Goal: Communication & Community: Answer question/provide support

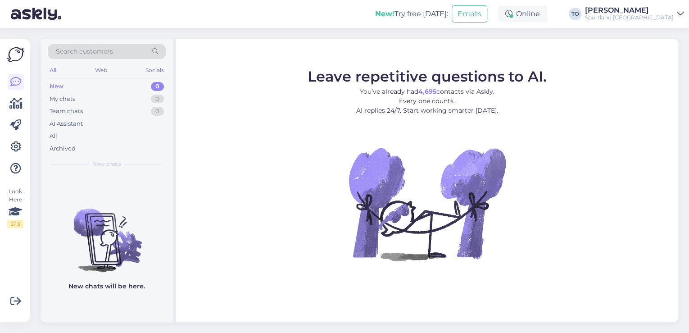
click at [643, 10] on div "[PERSON_NAME]" at bounding box center [629, 10] width 89 height 7
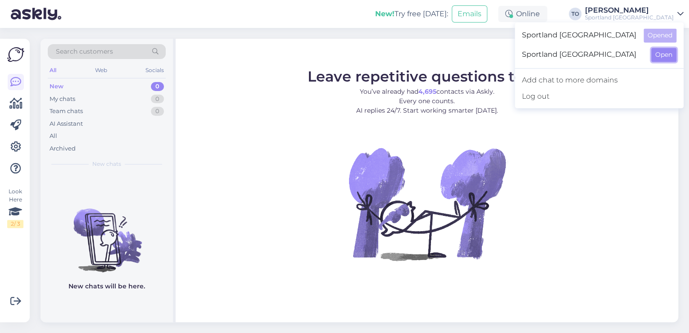
click at [655, 54] on button "Open" at bounding box center [663, 55] width 25 height 14
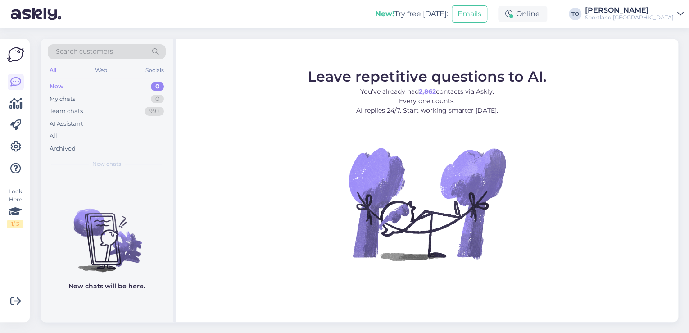
click at [669, 16] on div "Sportland [GEOGRAPHIC_DATA]" at bounding box center [629, 17] width 89 height 7
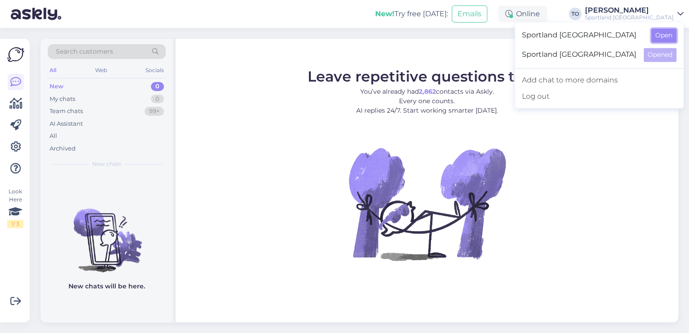
click at [670, 34] on button "Open" at bounding box center [663, 35] width 25 height 14
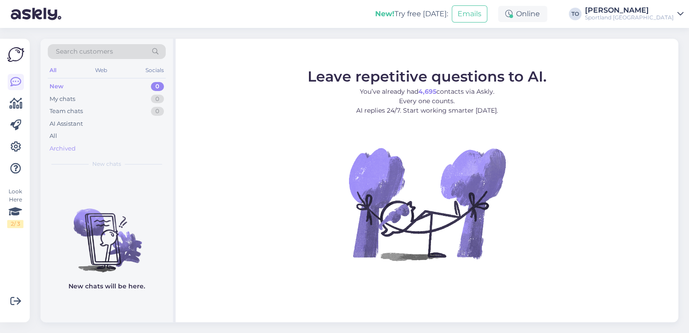
click at [76, 147] on div "Archived" at bounding box center [107, 148] width 118 height 13
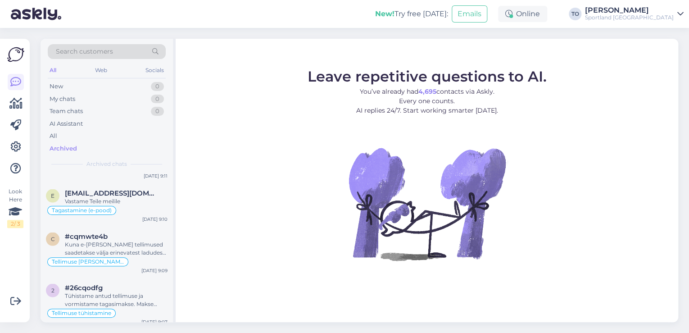
scroll to position [901, 0]
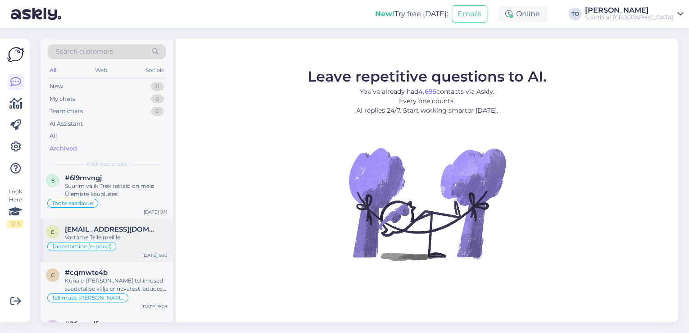
click at [146, 241] on div "Tagastamine (e-pood)" at bounding box center [107, 246] width 122 height 11
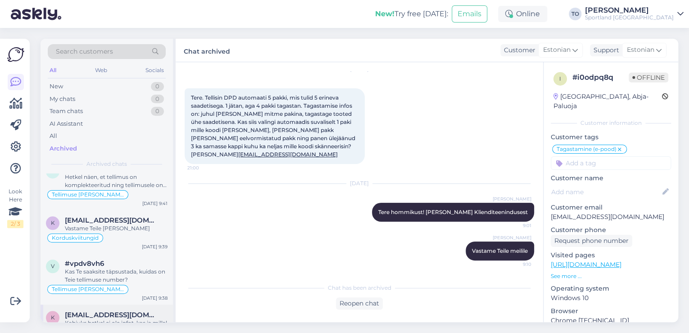
scroll to position [396, 0]
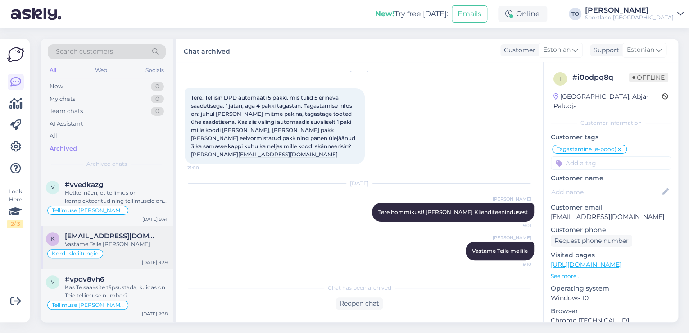
click at [133, 248] on div "Korduskviitungid" at bounding box center [107, 253] width 122 height 11
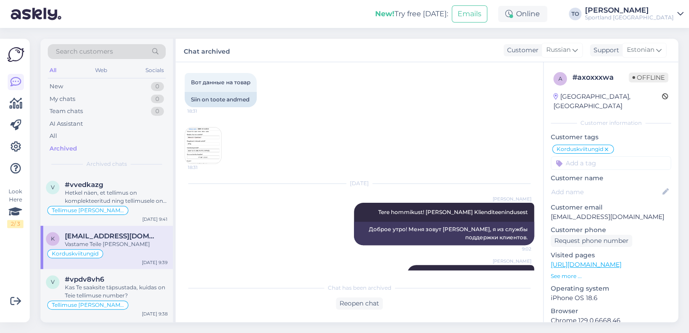
scroll to position [246, 0]
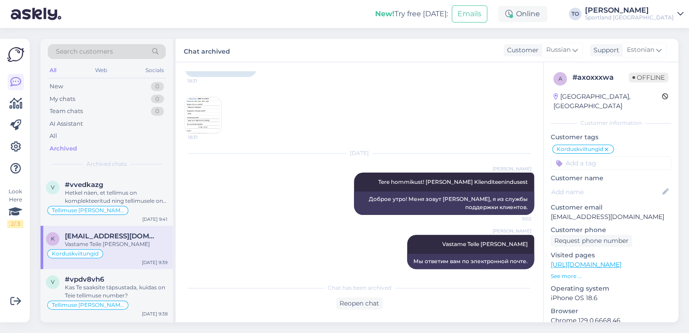
click at [209, 107] on img at bounding box center [203, 115] width 36 height 36
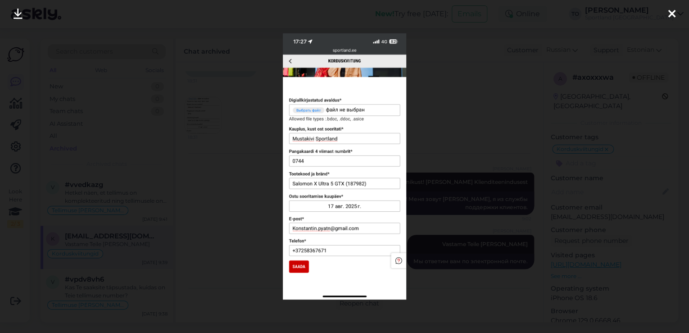
click at [671, 14] on icon at bounding box center [671, 15] width 7 height 12
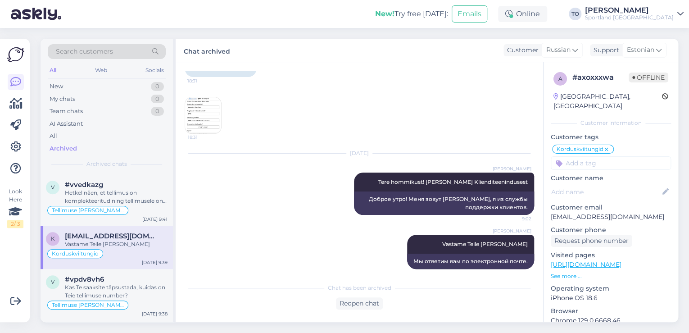
click at [198, 109] on img at bounding box center [203, 115] width 36 height 36
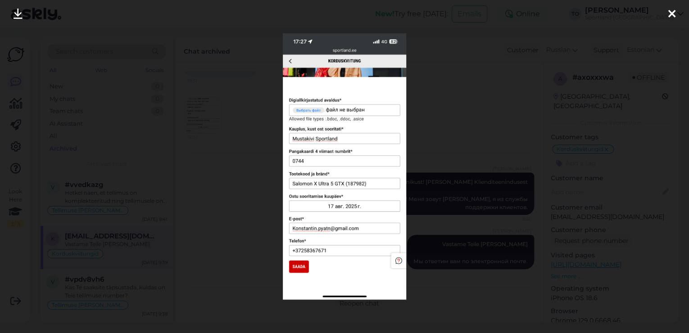
click at [671, 10] on icon at bounding box center [671, 15] width 7 height 12
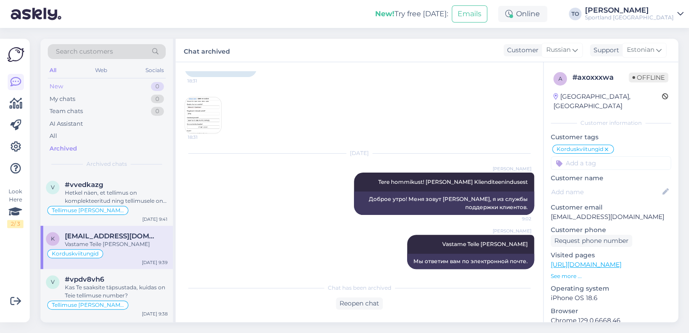
click at [99, 85] on div "New 0" at bounding box center [107, 86] width 118 height 13
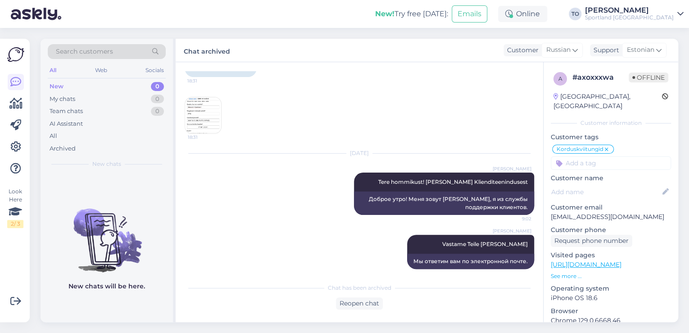
click at [200, 97] on img at bounding box center [203, 115] width 36 height 36
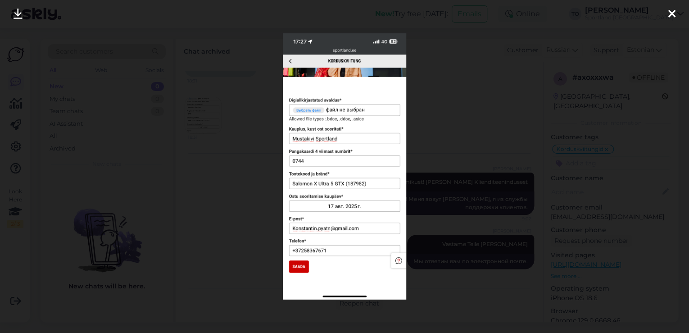
click at [673, 11] on icon at bounding box center [671, 15] width 7 height 12
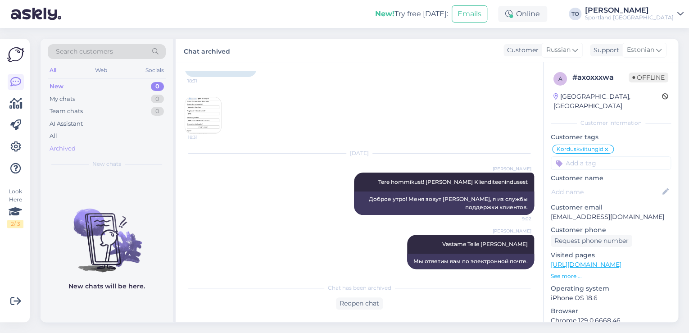
click at [81, 150] on div "Archived" at bounding box center [107, 148] width 118 height 13
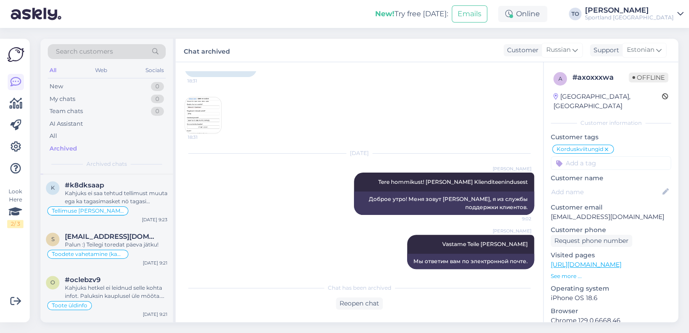
scroll to position [648, 0]
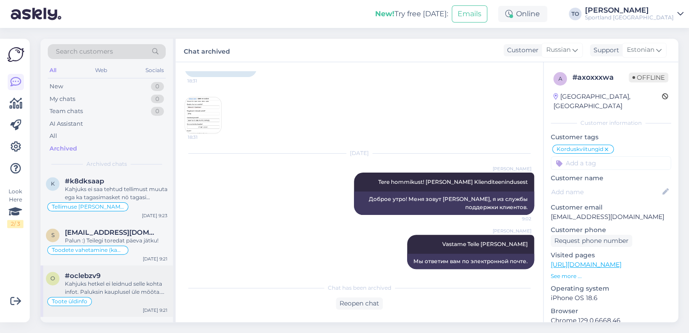
click at [130, 282] on div "Kahjuks hetkel ei leidnud selle kohta infot. Paluksin kauplusel üle mõõta. Kas …" at bounding box center [116, 288] width 103 height 16
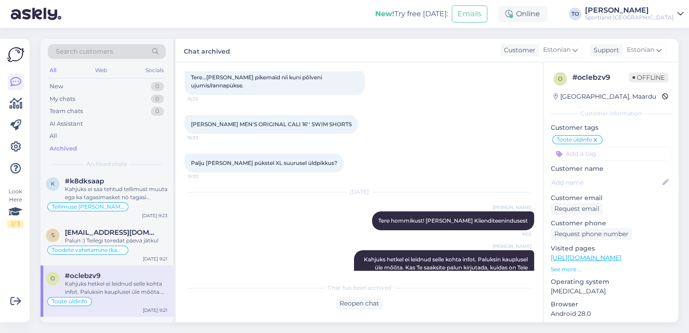
scroll to position [11, 0]
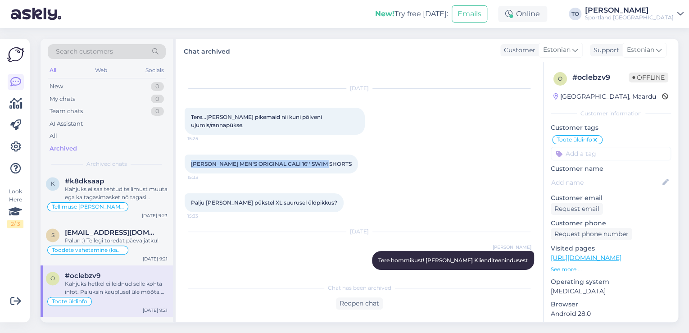
drag, startPoint x: 191, startPoint y: 160, endPoint x: 326, endPoint y: 163, distance: 134.7
click at [326, 163] on div "[PERSON_NAME] MEN'S ORIGINAL CALI 16'' SWIM SHORTS 15:33" at bounding box center [271, 163] width 173 height 19
copy span "[PERSON_NAME] MEN'S ORIGINAL CALI 16'' SWIM SHORTS"
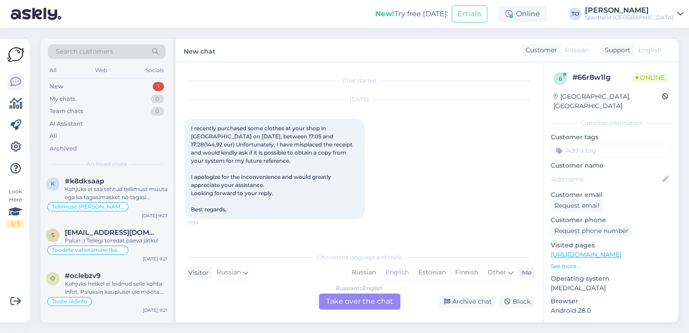
scroll to position [0, 0]
click at [121, 85] on div "New 1" at bounding box center [107, 86] width 118 height 13
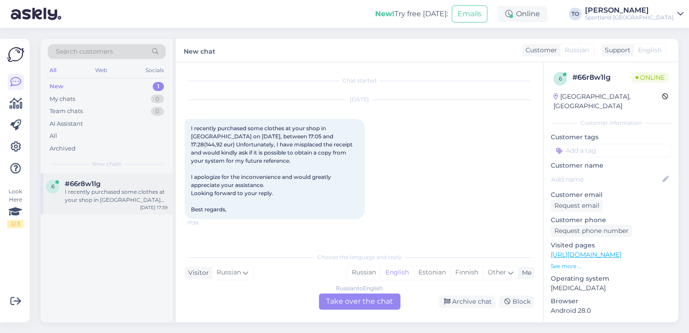
click at [110, 190] on div "I recently purchased some clothes at your shop in [GEOGRAPHIC_DATA] on [DATE], …" at bounding box center [116, 196] width 103 height 16
click at [436, 272] on div "Estonian" at bounding box center [431, 273] width 37 height 14
click at [344, 301] on div "Russian to Estonian Take over the chat" at bounding box center [360, 301] width 82 height 16
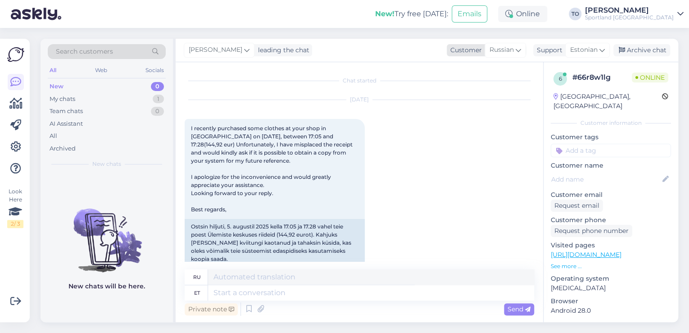
click at [509, 46] on span "Russian" at bounding box center [502, 50] width 24 height 10
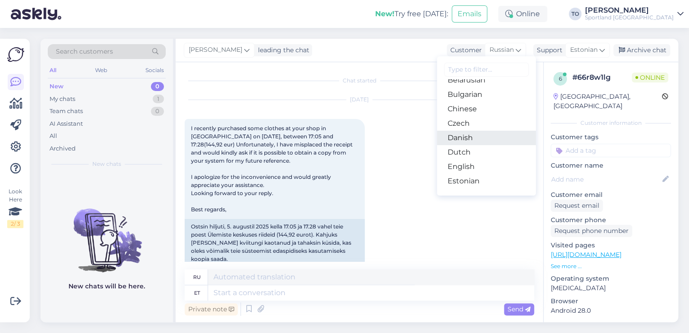
scroll to position [36, 0]
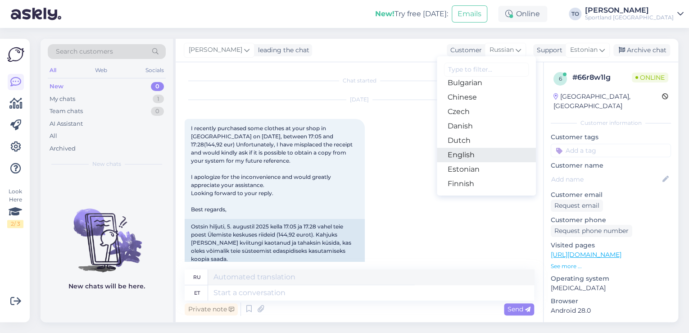
click at [480, 152] on link "English" at bounding box center [486, 155] width 99 height 14
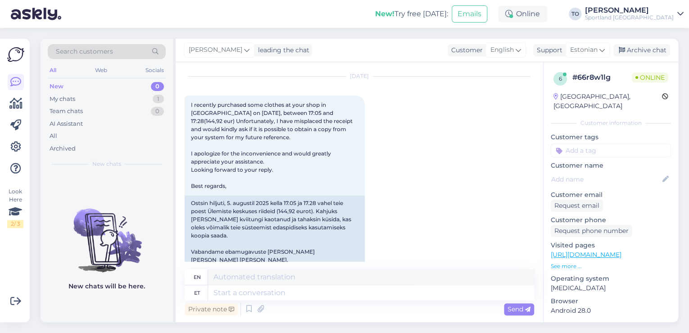
scroll to position [47, 0]
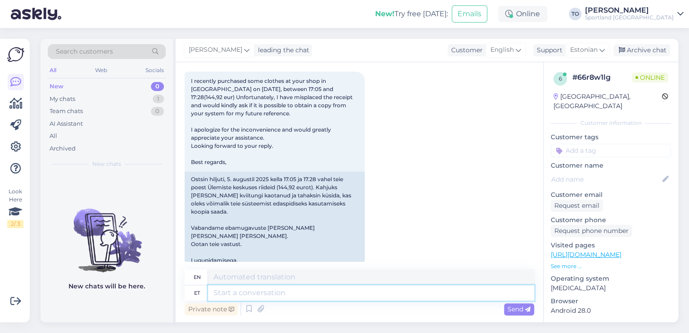
click at [327, 290] on textarea at bounding box center [371, 292] width 326 height 15
type textarea "Tere!"
type textarea "Hello!"
type textarea "Tere! [GEOGRAPHIC_DATA]"
type textarea "Hello! I am"
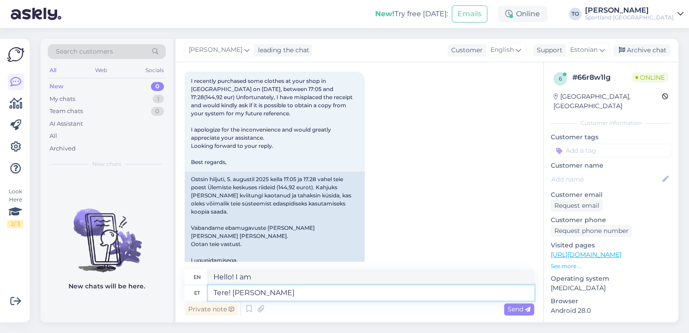
type textarea "Tere! [PERSON_NAME]"
type textarea "Hello! I'm Tiina"
type textarea "Tere! [PERSON_NAME] Klienditeenindusest"
type textarea "Hello! I'm Tiina from Customer Service"
type textarea "Tere! [PERSON_NAME] Klienditeenindusest"
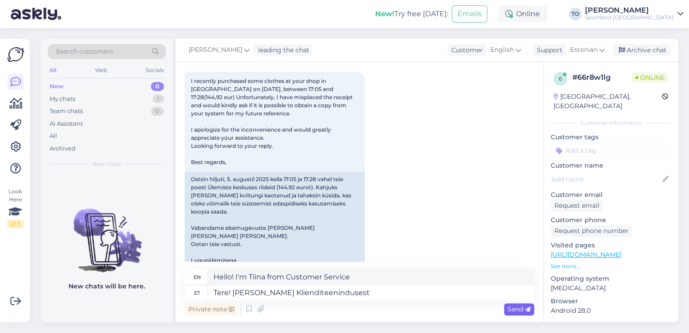
click at [509, 308] on span "Send" at bounding box center [519, 309] width 23 height 8
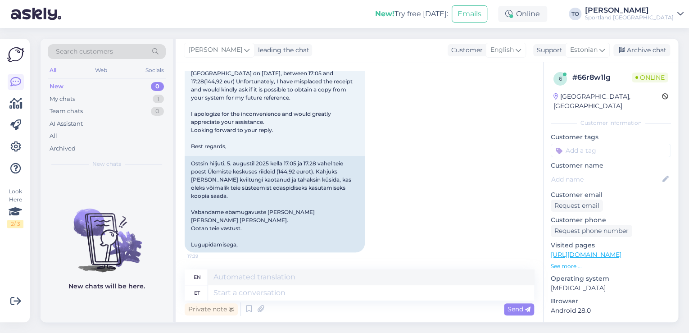
scroll to position [101, 0]
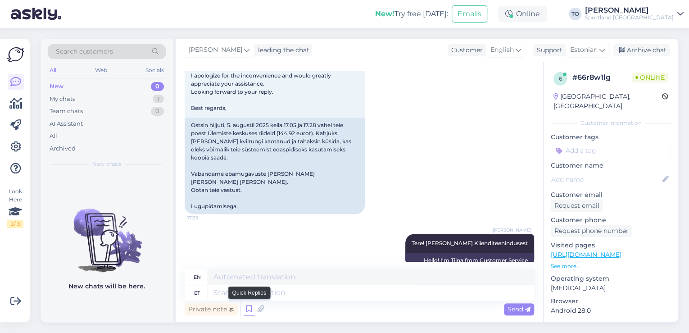
click at [248, 310] on icon at bounding box center [249, 309] width 11 height 14
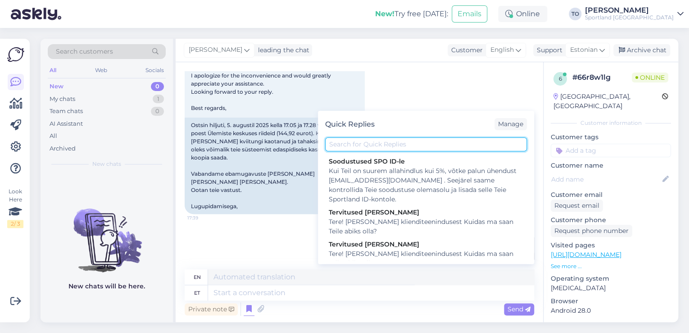
click at [389, 142] on input "text" at bounding box center [426, 144] width 202 height 14
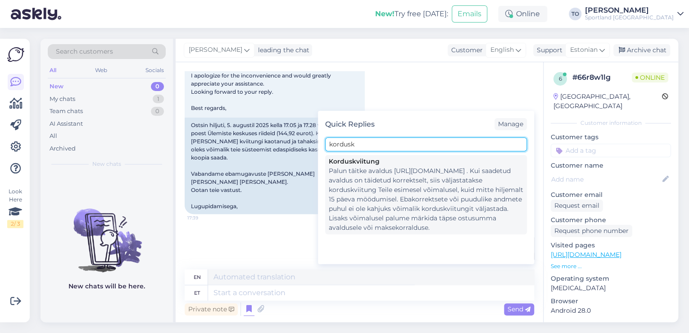
type input "kordusk"
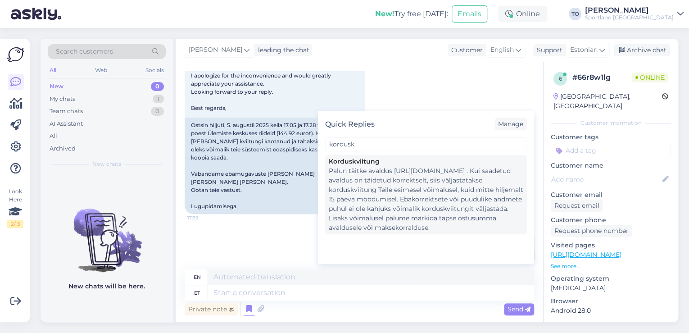
click at [392, 183] on div "Palun täitke avaldus [URL][DOMAIN_NAME] . Kui saadetud avaldus on täidetud korr…" at bounding box center [426, 199] width 195 height 66
type textarea "Please fill out the application [URL][DOMAIN_NAME] . If the sent application is…"
type textarea "Palun täitke avaldus [URL][DOMAIN_NAME] . Kui saadetud avaldus on täidetud korr…"
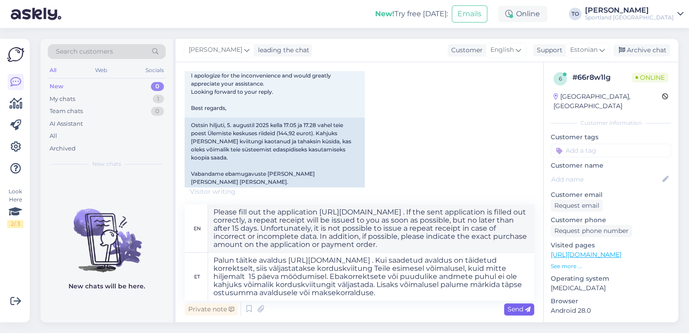
click at [517, 308] on span "Send" at bounding box center [519, 309] width 23 height 8
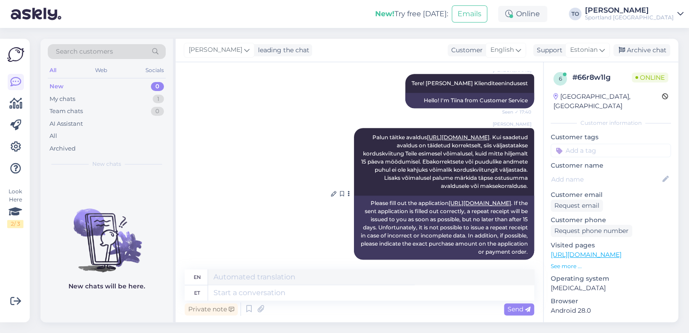
scroll to position [261, 0]
click at [580, 144] on input at bounding box center [611, 151] width 120 height 14
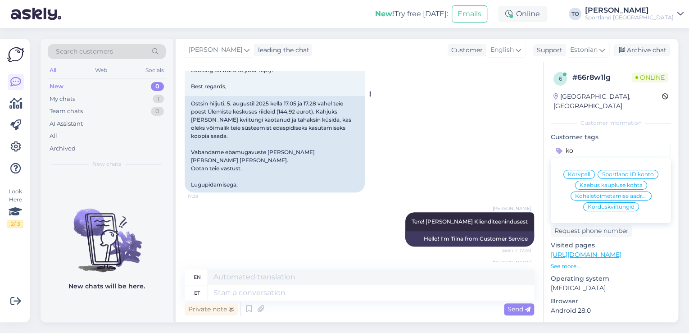
scroll to position [189, 0]
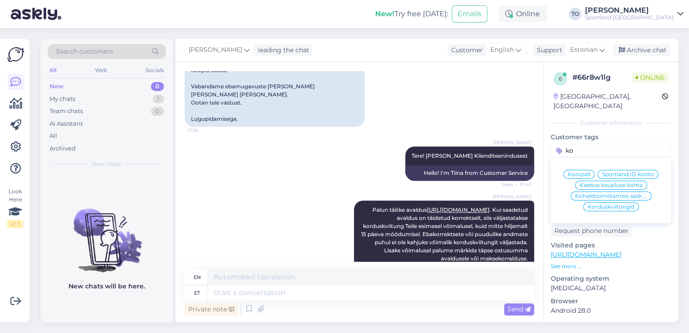
type input "ko"
click at [619, 202] on div "Korduskviitungid" at bounding box center [611, 206] width 56 height 9
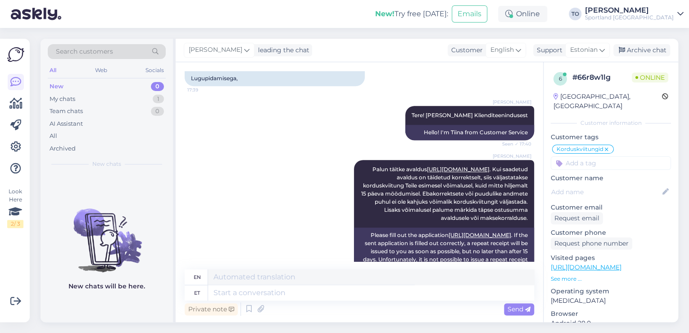
scroll to position [261, 0]
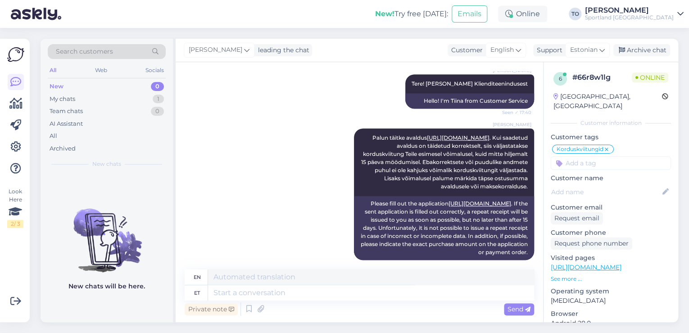
click at [650, 16] on div "Sportland [GEOGRAPHIC_DATA]" at bounding box center [629, 17] width 89 height 7
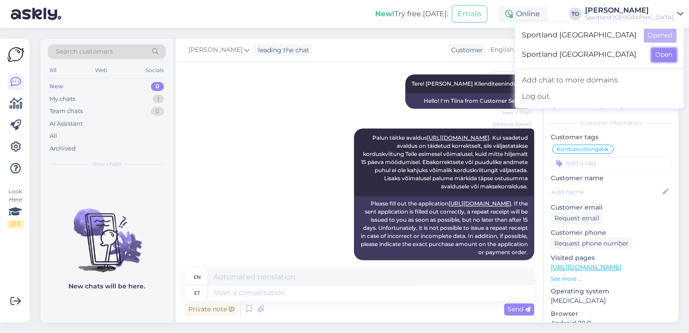
click at [654, 54] on button "Open" at bounding box center [663, 55] width 25 height 14
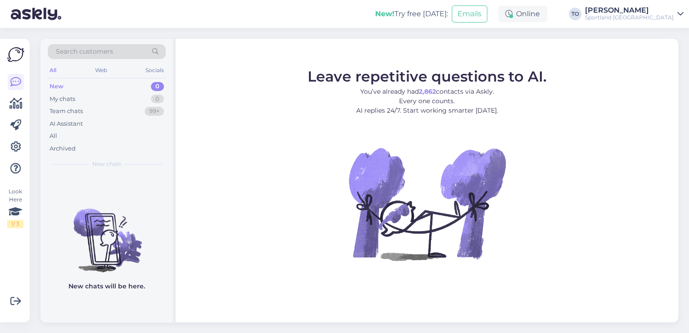
click at [652, 13] on div "[PERSON_NAME]" at bounding box center [629, 10] width 89 height 7
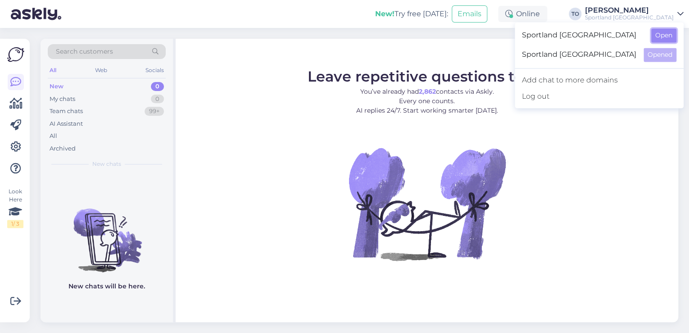
click at [662, 36] on button "Open" at bounding box center [663, 35] width 25 height 14
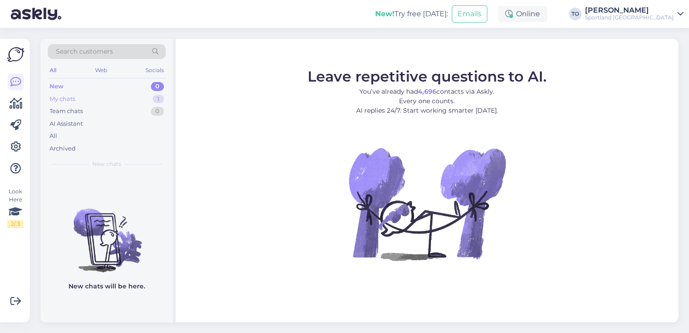
click at [125, 97] on div "My chats 1" at bounding box center [107, 99] width 118 height 13
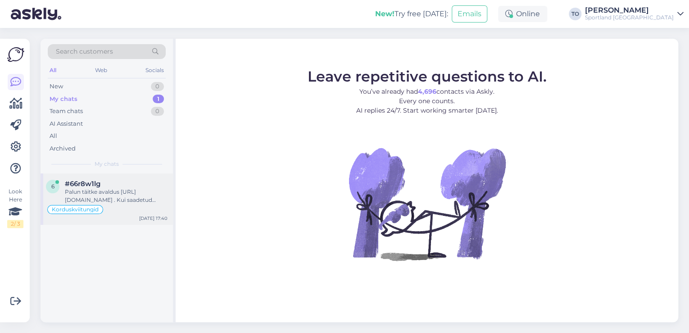
click at [124, 200] on div "Palun täitke avaldus [URL][DOMAIN_NAME] . Kui saadetud avaldus on täidetud korr…" at bounding box center [116, 196] width 103 height 16
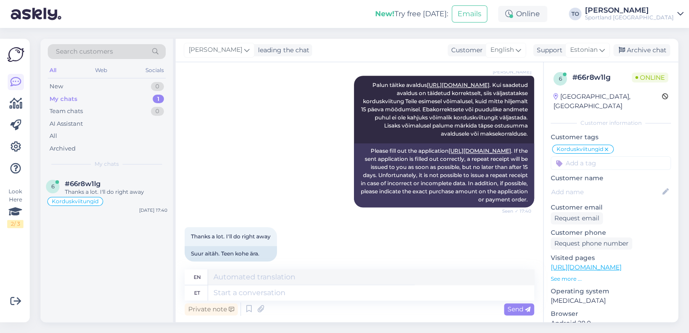
scroll to position [315, 0]
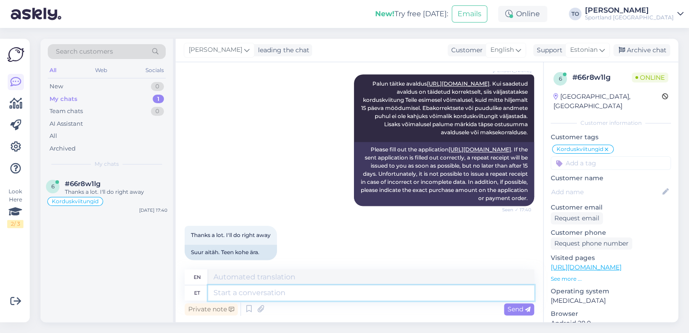
click at [317, 297] on textarea at bounding box center [371, 292] width 326 height 15
type textarea "Palun"
type textarea "Please"
type textarea "Palun :)"
type textarea "Please :)"
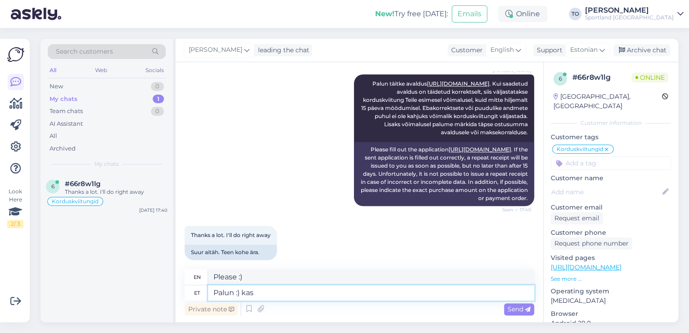
type textarea "Palun :) kas"
type textarea "Please :) either"
type textarea "Palun :)"
type textarea "Please :)"
type textarea "Palun :) kas"
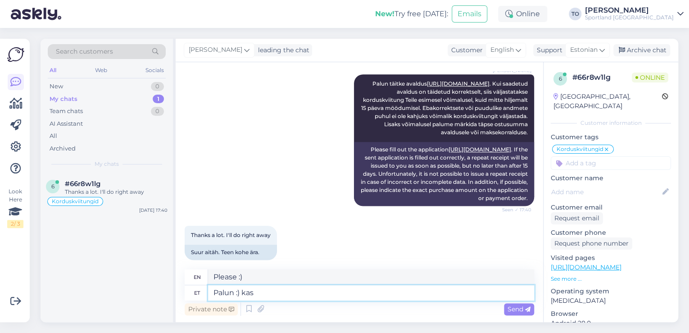
type textarea "Please :) either"
type textarea "Palun :)"
type textarea "Please :)"
type textarea "Palun :) Kas"
type textarea "Please :) Can"
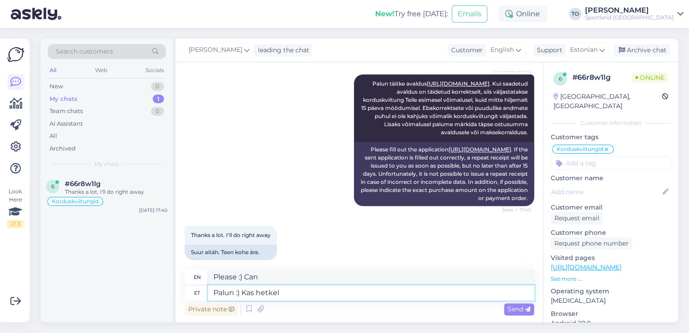
type textarea "Palun :) Kas hetkel s"
type textarea "Please :) Is it at the moment?"
type textarea "Palun :) Kas hetkel saan v"
type textarea "Please :) Can I have it at the moment?"
type textarea "Palun :) Kas hetkel saan veel k"
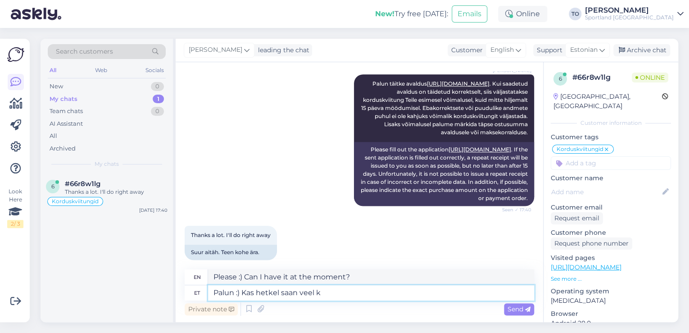
type textarea "Please :) Can I have more at the moment?"
type textarea "Palun :) Kas hetkel saan veel kuidagi a"
type textarea "Please :) Is there any way I can still do it at the moment?"
type textarea "Palun :) Kas hetkel saan veel kuidagi abiks"
type textarea "Please :) Is there any way I can help you at the moment?"
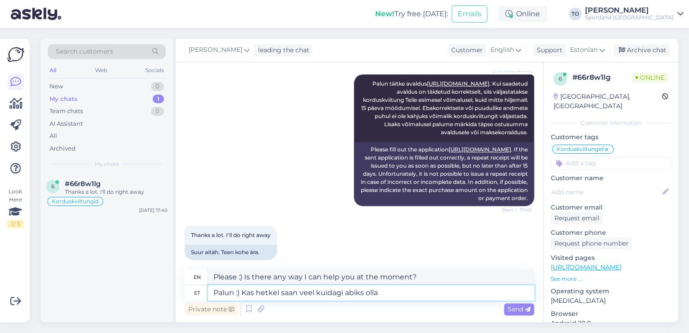
type textarea "Palun :) Kas hetkel saan veel kuidagi abiks olla?"
type textarea "Please :) Is there anything else I can help with right now?"
type textarea "Palun :) Kas hetkel saan veel kuidagi abiks olla?"
click at [237, 276] on textarea "Please :) Is there anything else I can help with right now?" at bounding box center [371, 276] width 326 height 15
click at [452, 276] on textarea "You are welcome :) Is there anything else I can help with right now?" at bounding box center [371, 276] width 326 height 15
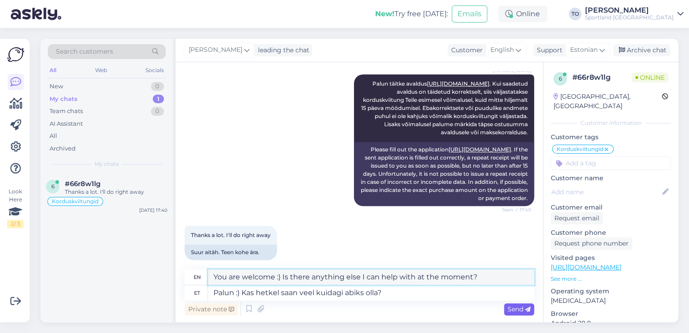
type textarea "You are welcome :) Is there anything else I can help with at the moment?"
click at [507, 310] on div "Send" at bounding box center [519, 309] width 30 height 12
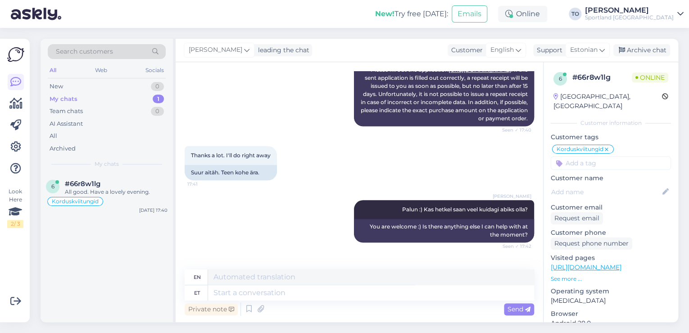
scroll to position [431, 0]
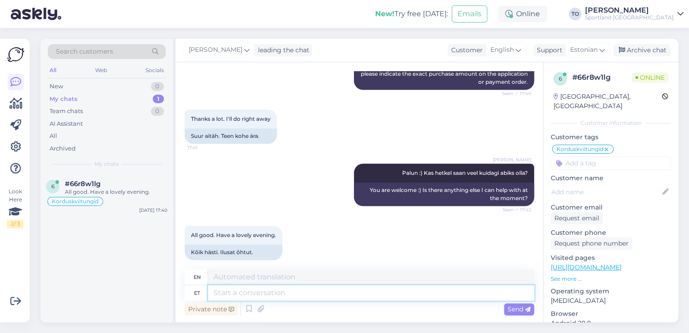
click at [263, 294] on textarea at bounding box center [371, 292] width 326 height 15
type textarea "Teilegi"
type textarea "You too"
type textarea "Teilegi ilusat"
type textarea "Happy birthday to you too"
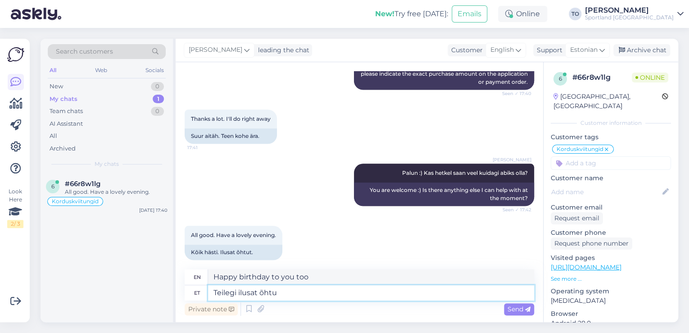
type textarea "Teilegi ilusat õhtu"
type textarea "Have a nice evening to you too."
type textarea "Teilegi ilusat õhtu jätku!"
type textarea "Have a nice evening to you too!"
type textarea "Teilegi ilusat õhtu jätku!"
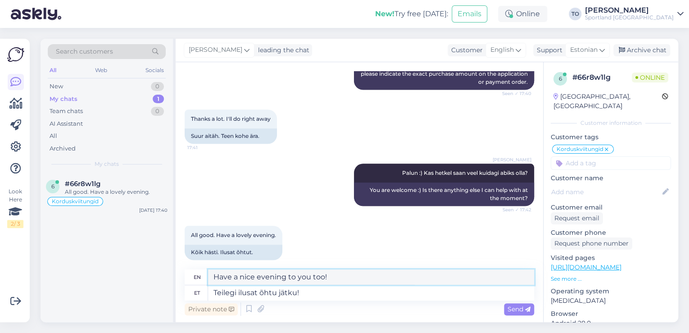
drag, startPoint x: 308, startPoint y: 278, endPoint x: 289, endPoint y: 277, distance: 19.8
click at [289, 277] on textarea "Have a nice evening to you too!" at bounding box center [371, 276] width 326 height 15
type textarea "Have a nice evening too!"
click at [508, 307] on span "Send" at bounding box center [519, 309] width 23 height 8
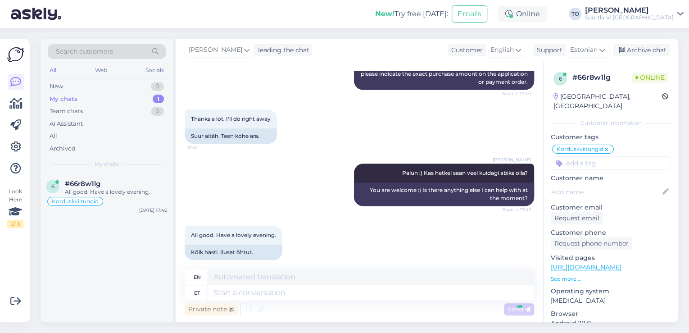
scroll to position [485, 0]
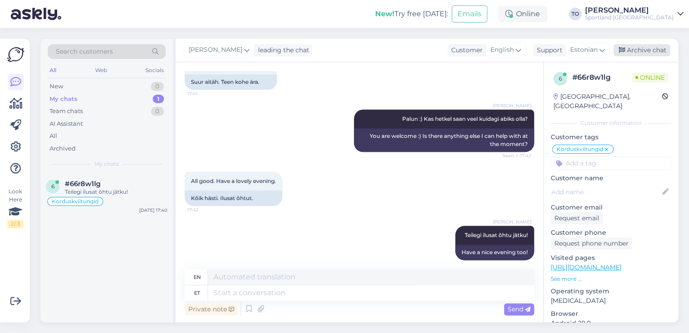
click at [635, 50] on div "Archive chat" at bounding box center [641, 50] width 57 height 12
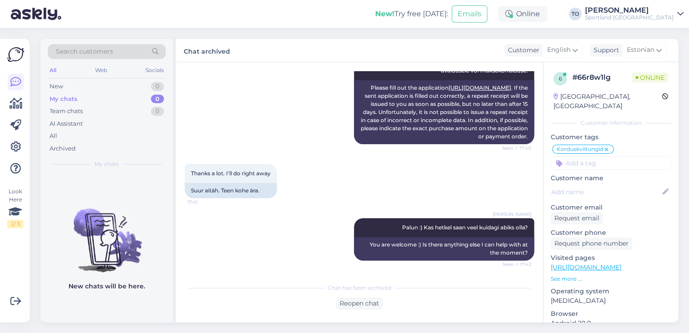
scroll to position [476, 0]
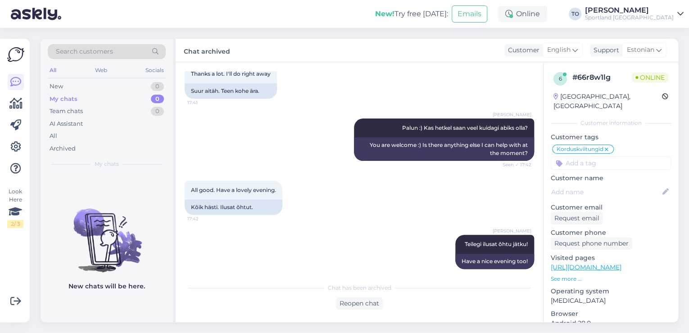
click at [671, 14] on div "Sportland [GEOGRAPHIC_DATA]" at bounding box center [629, 17] width 89 height 7
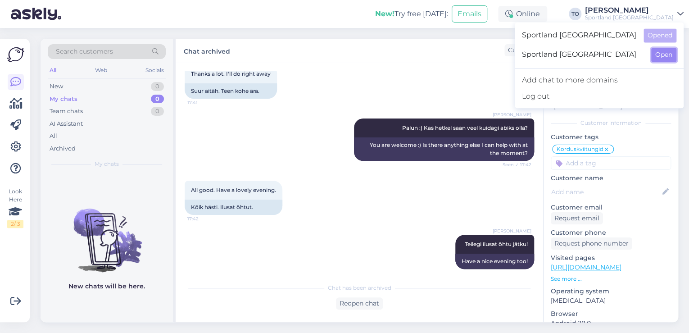
click at [665, 54] on button "Open" at bounding box center [663, 55] width 25 height 14
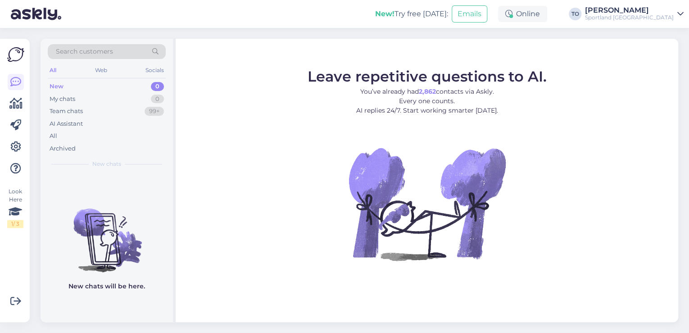
click at [674, 14] on link "[PERSON_NAME] Sportland [GEOGRAPHIC_DATA]" at bounding box center [634, 14] width 99 height 14
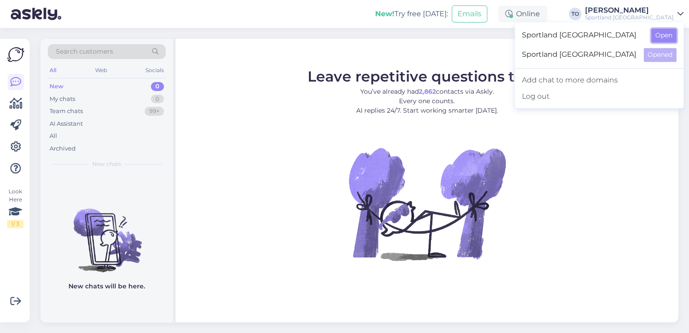
click at [665, 32] on button "Open" at bounding box center [663, 35] width 25 height 14
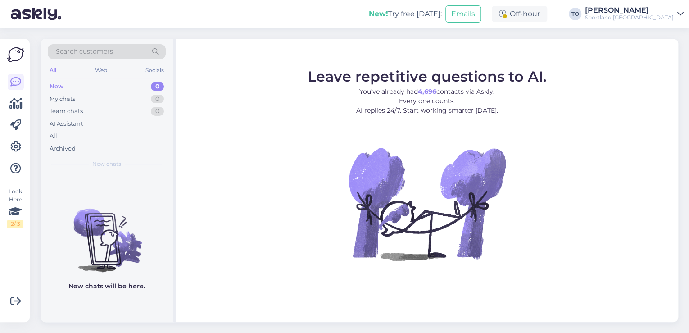
click at [649, 14] on div "Sportland [GEOGRAPHIC_DATA]" at bounding box center [629, 17] width 89 height 7
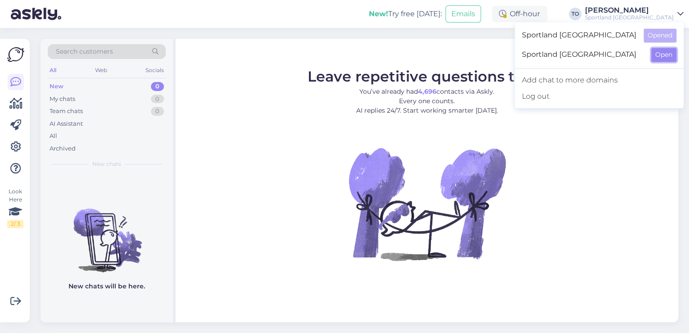
click at [657, 54] on button "Open" at bounding box center [663, 55] width 25 height 14
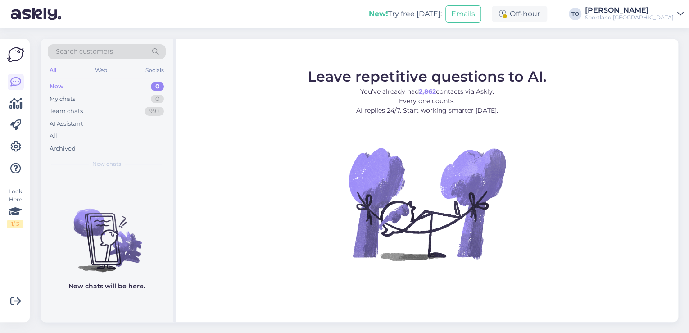
click at [644, 12] on div "[PERSON_NAME]" at bounding box center [629, 10] width 89 height 7
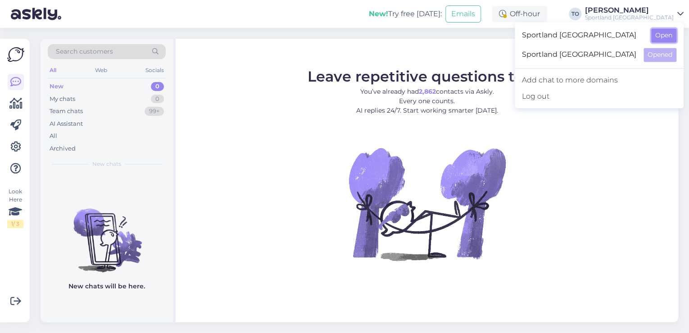
click at [661, 32] on button "Open" at bounding box center [663, 35] width 25 height 14
